Goal: Check status

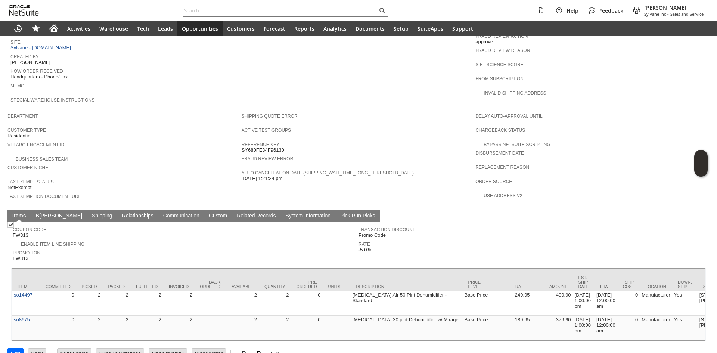
scroll to position [357, 0]
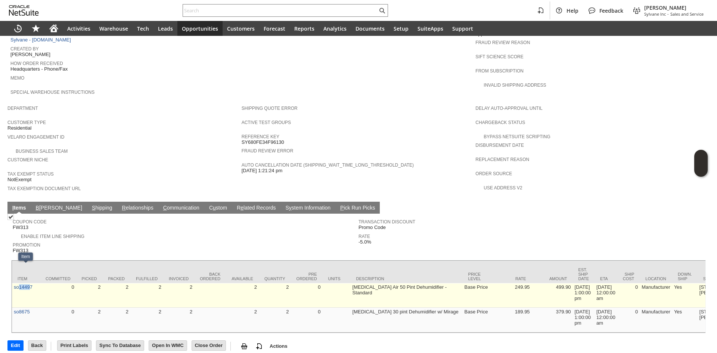
drag, startPoint x: 29, startPoint y: 278, endPoint x: 20, endPoint y: 280, distance: 9.5
click at [20, 283] on td "so14497" at bounding box center [26, 295] width 28 height 25
drag, startPoint x: 32, startPoint y: 279, endPoint x: 14, endPoint y: 278, distance: 18.7
click at [14, 283] on td "so14497" at bounding box center [26, 295] width 28 height 25
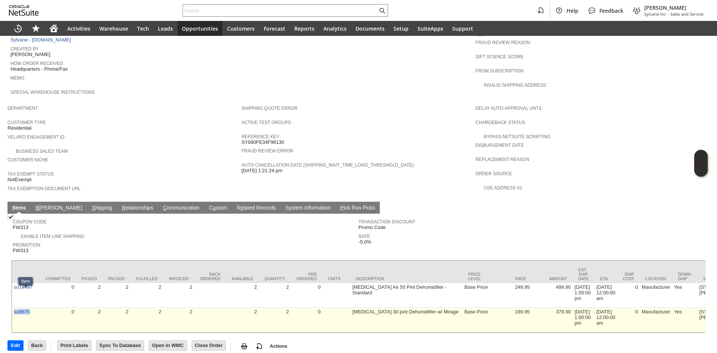
drag, startPoint x: 36, startPoint y: 299, endPoint x: 13, endPoint y: 299, distance: 22.4
click at [13, 308] on td "so8675" at bounding box center [26, 320] width 28 height 25
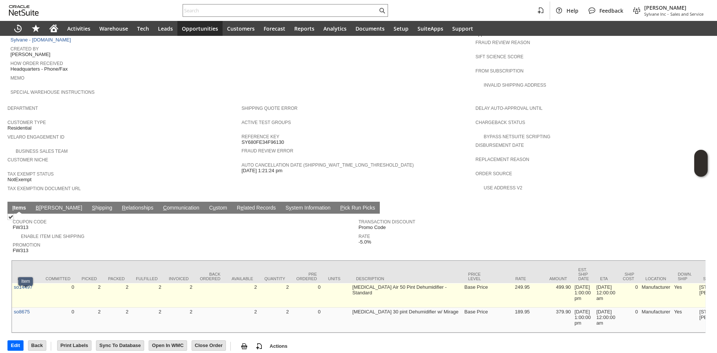
click at [37, 283] on td "so14497" at bounding box center [26, 295] width 28 height 25
drag, startPoint x: 32, startPoint y: 272, endPoint x: 15, endPoint y: 271, distance: 17.2
click at [15, 283] on td "so14497" at bounding box center [26, 295] width 28 height 25
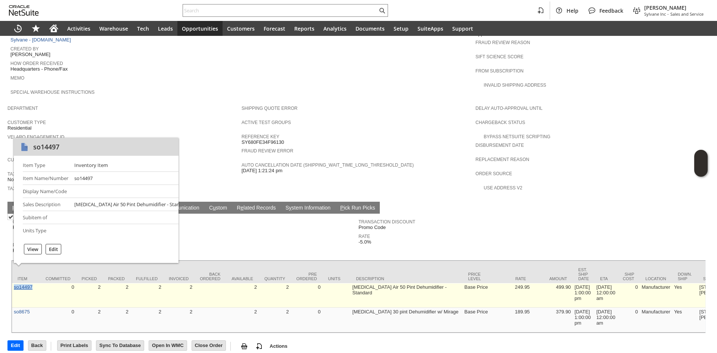
copy link "so14497"
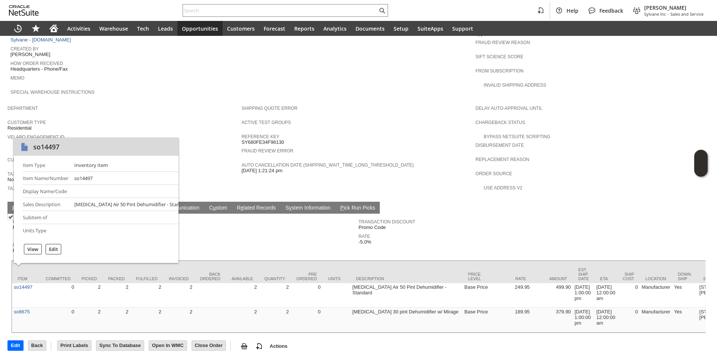
click at [292, 3] on div "Help Feedback [PERSON_NAME] Sylvane Inc - Sales and Service" at bounding box center [358, 10] width 717 height 21
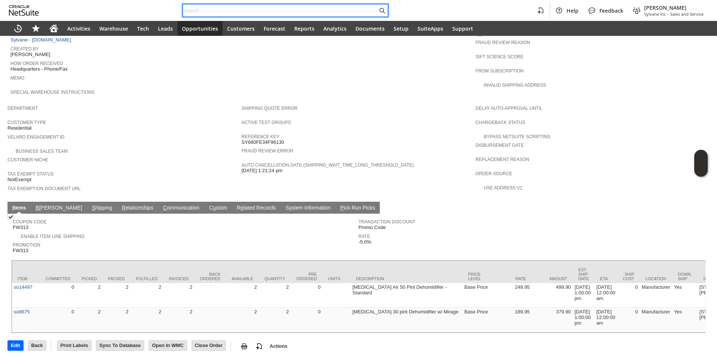
paste input "SY689A71E840CB1"
drag, startPoint x: 281, startPoint y: 12, endPoint x: 269, endPoint y: 0, distance: 17.2
click at [281, 12] on input "SY689A71E840CB1" at bounding box center [280, 10] width 194 height 9
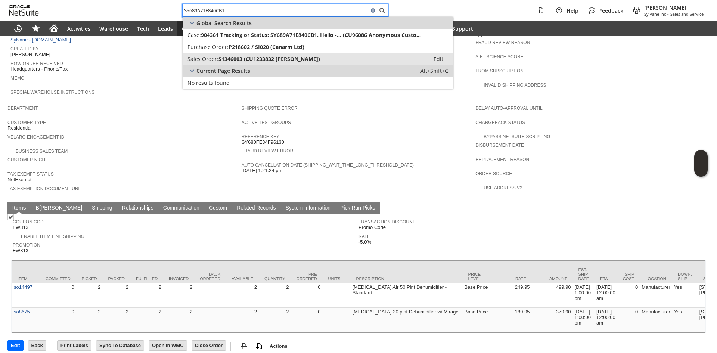
type input "SY689A71E840CB1"
click at [247, 61] on span "S1346003 (CU1233832 [PERSON_NAME])" at bounding box center [269, 58] width 102 height 7
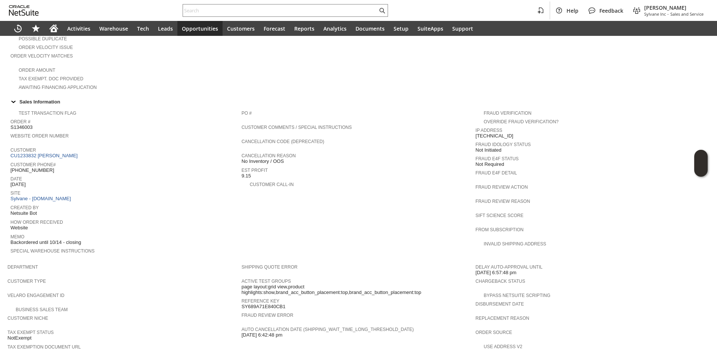
scroll to position [137, 0]
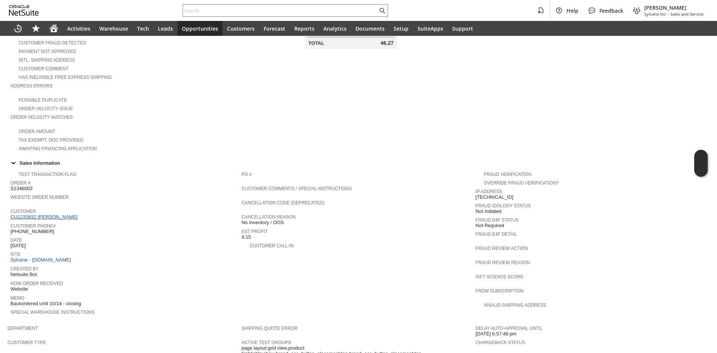
click at [54, 214] on link "CU1233832 Evan Blake" at bounding box center [44, 217] width 69 height 6
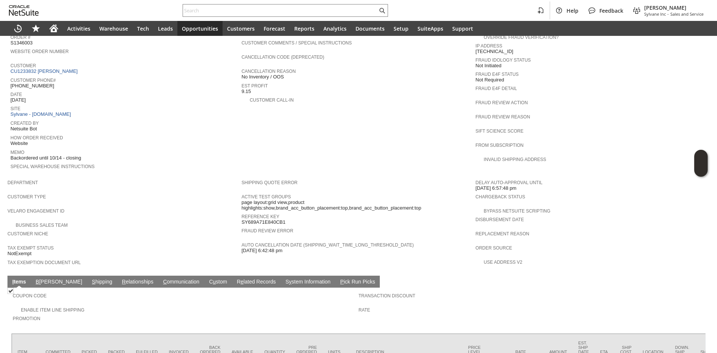
scroll to position [287, 0]
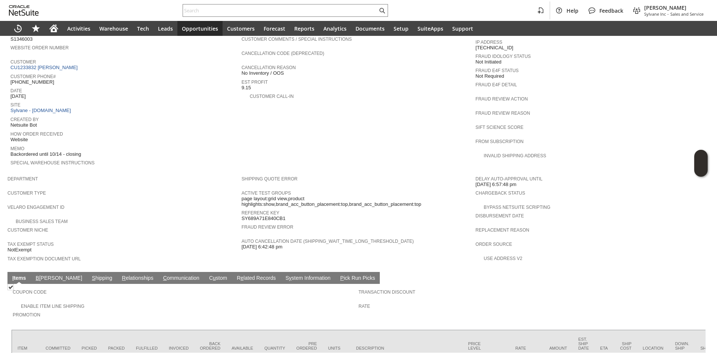
drag, startPoint x: 45, startPoint y: 261, endPoint x: 94, endPoint y: 259, distance: 48.6
click at [46, 275] on link "B illing" at bounding box center [59, 278] width 50 height 7
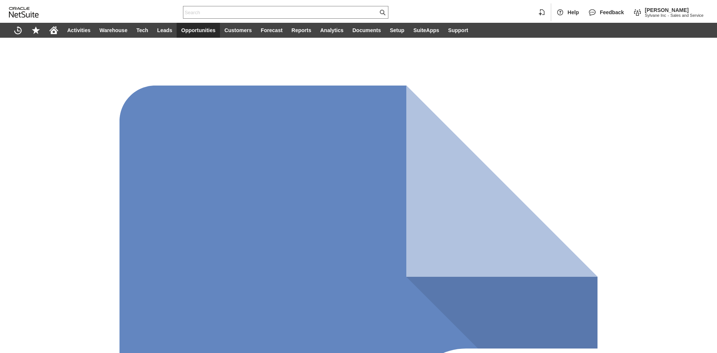
scroll to position [299, 0]
